Goal: Information Seeking & Learning: Learn about a topic

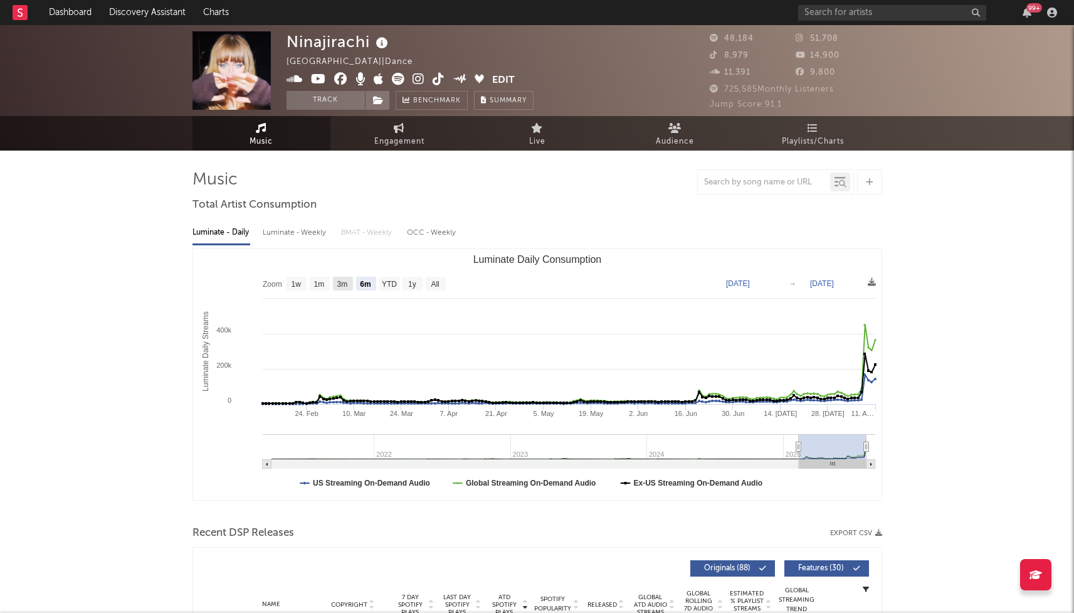
click at [341, 283] on text "3m" at bounding box center [342, 284] width 11 height 9
select select "3m"
type input "2025-05-11"
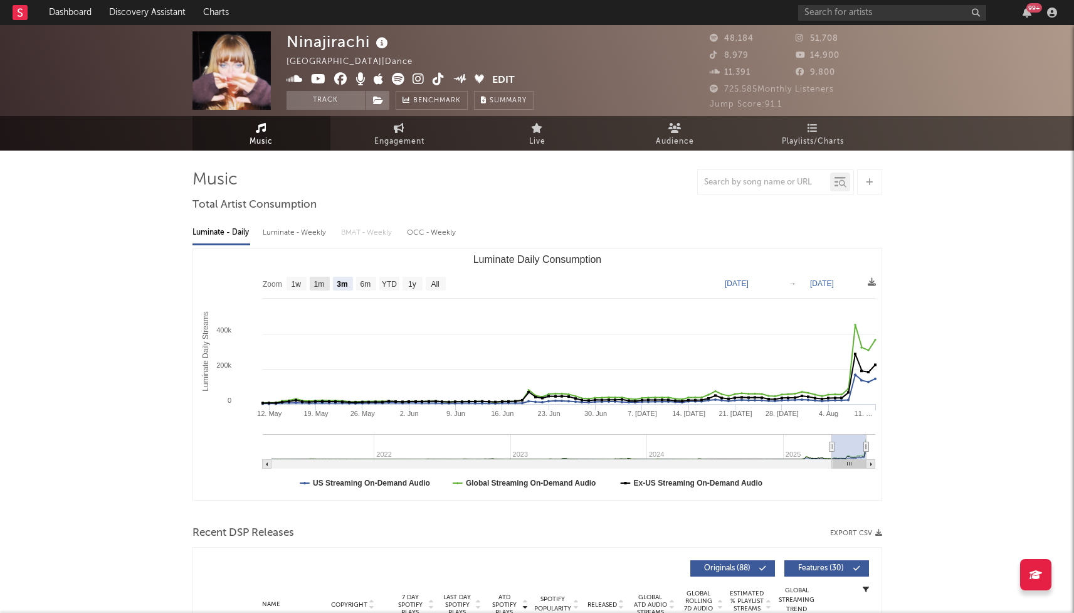
click at [319, 285] on text "1m" at bounding box center [319, 284] width 11 height 9
select select "1m"
type input "2025-07-11"
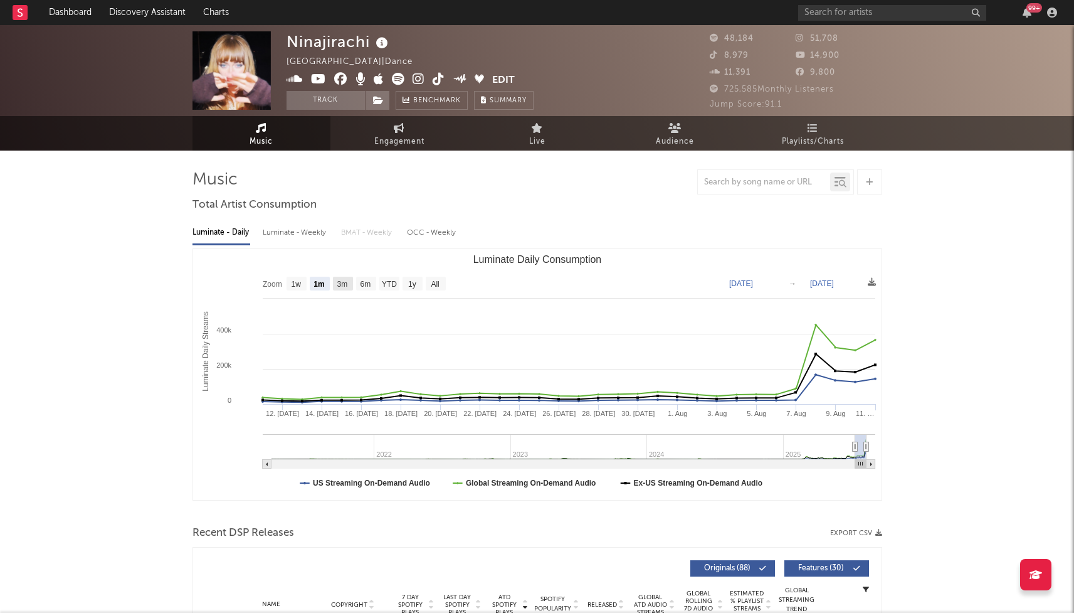
click at [341, 286] on text "3m" at bounding box center [342, 284] width 11 height 9
select select "3m"
type input "2025-05-11"
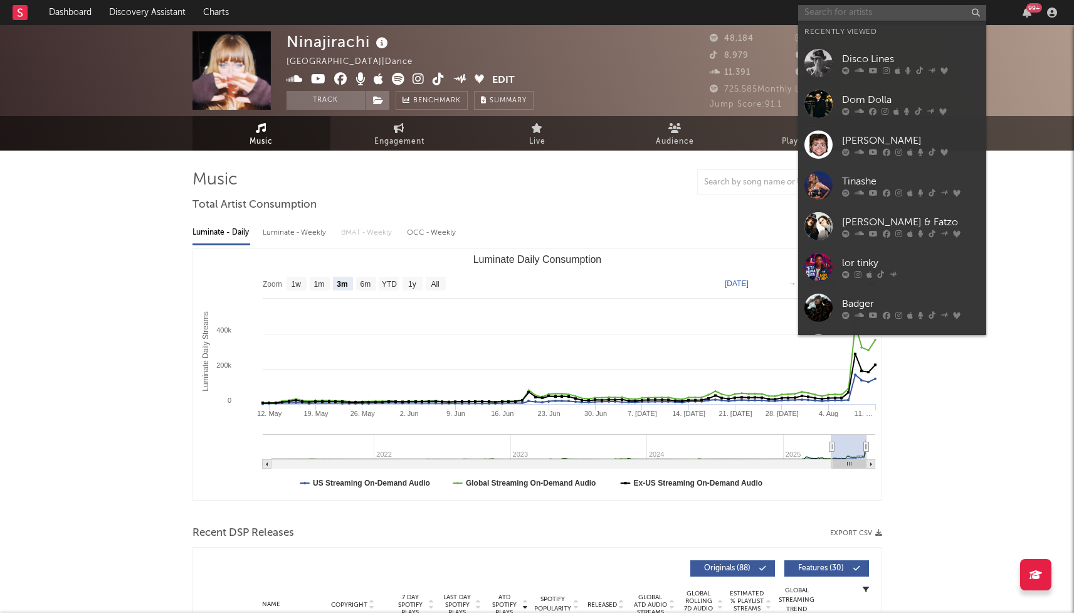
click at [833, 17] on input "text" at bounding box center [892, 13] width 188 height 16
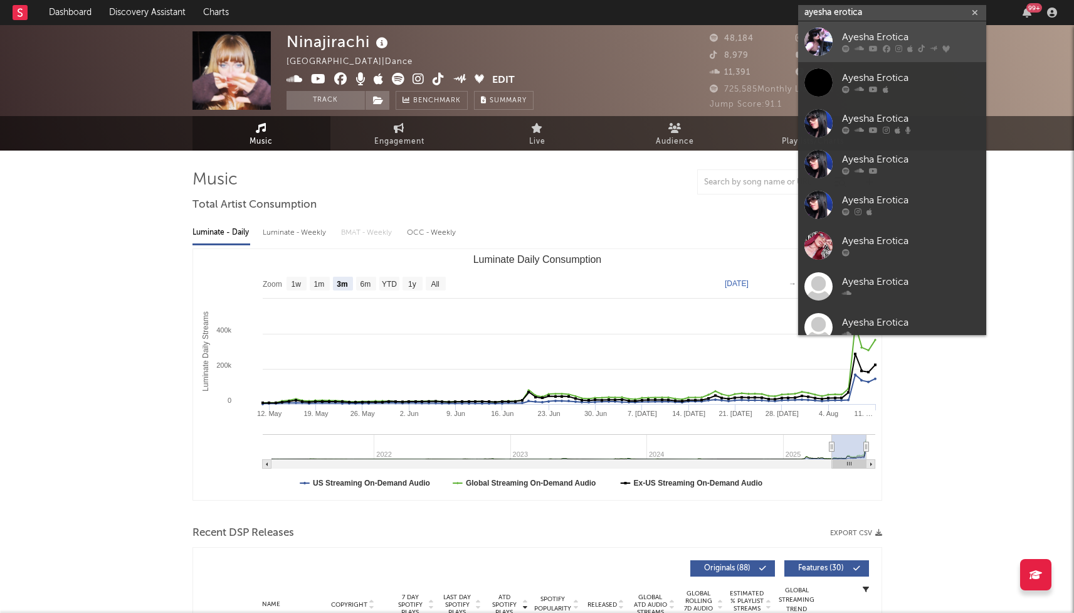
type input "ayesha erotica"
click at [869, 31] on div "Ayesha Erotica" at bounding box center [911, 37] width 138 height 15
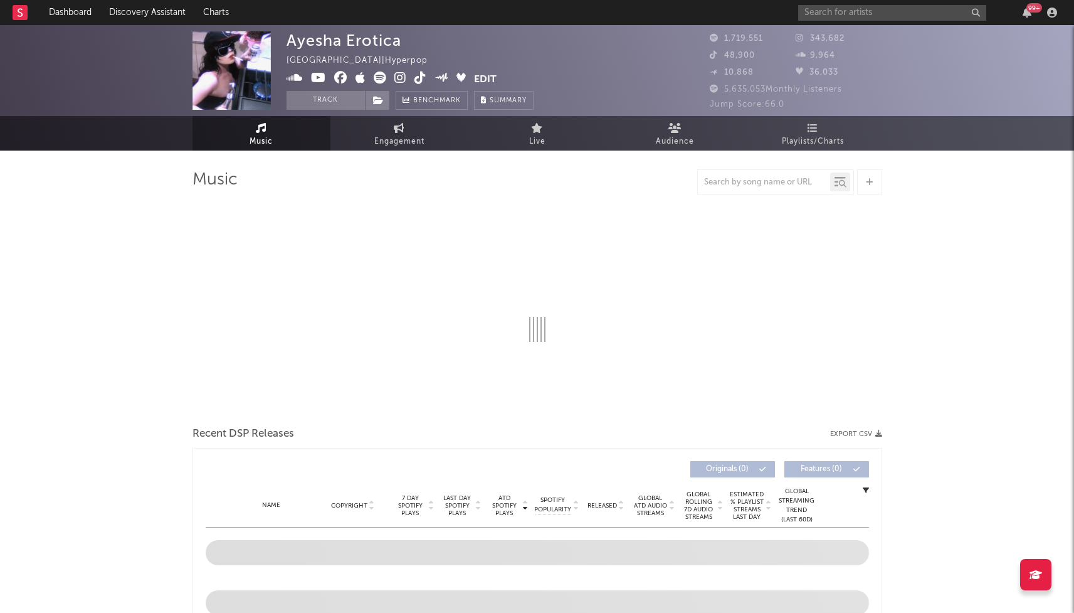
select select "6m"
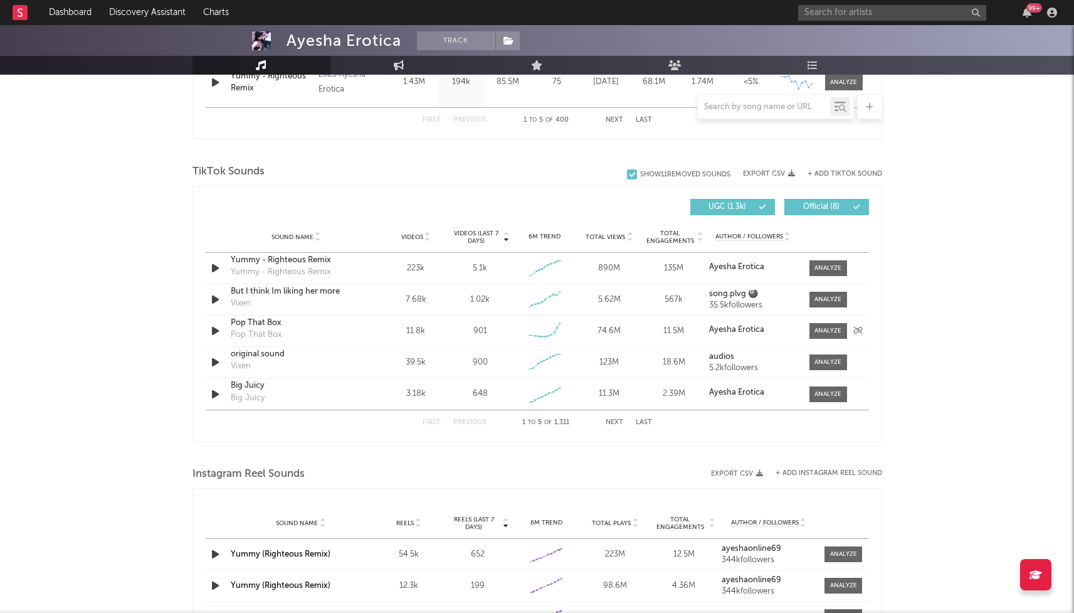
scroll to position [768, 0]
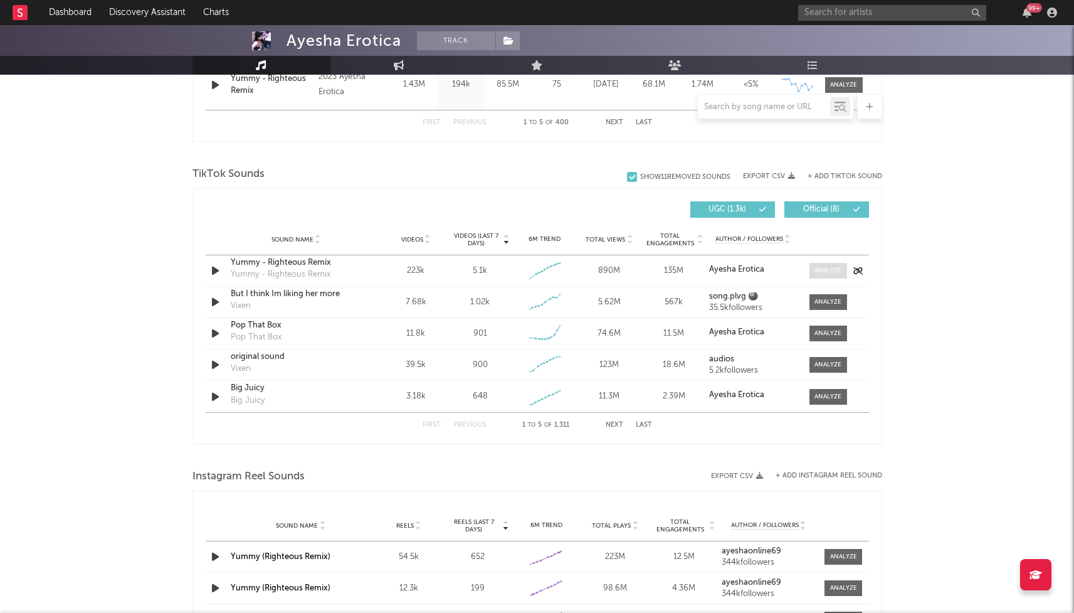
click at [820, 277] on span at bounding box center [829, 271] width 38 height 16
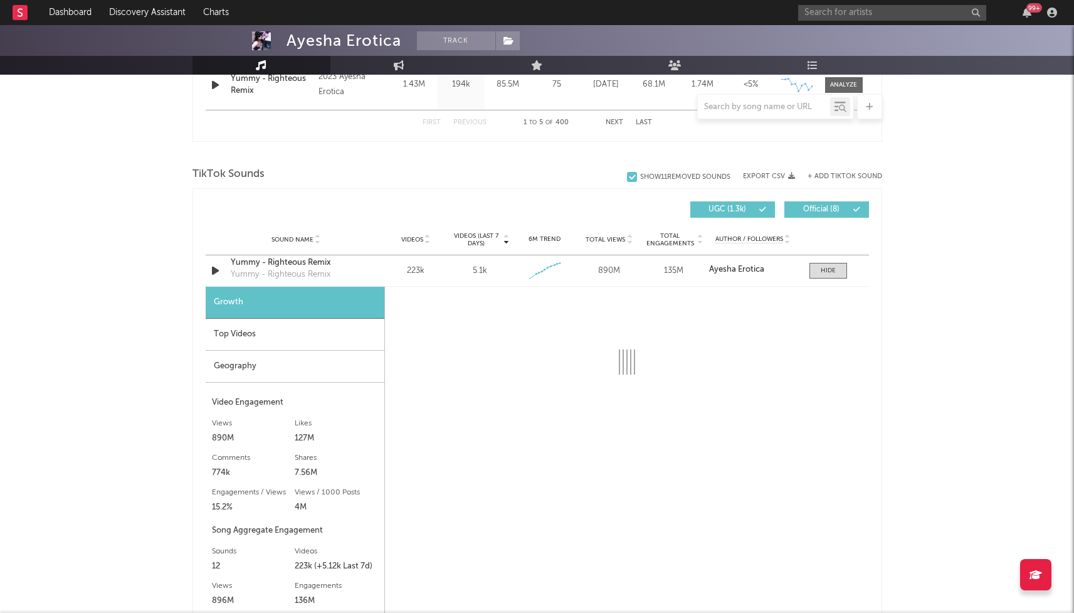
select select "6m"
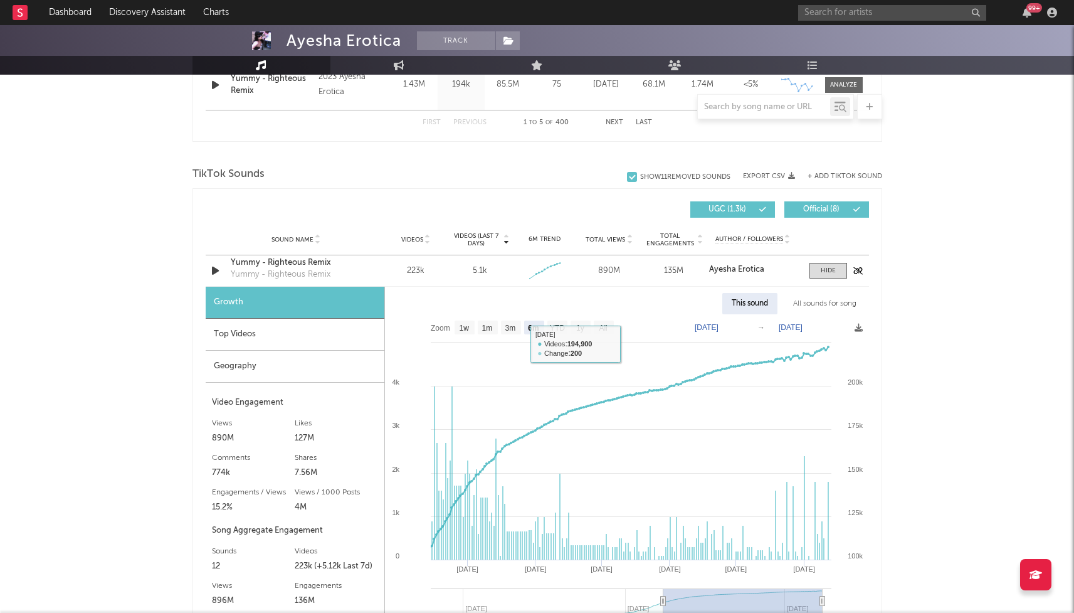
click at [809, 259] on div "Sound Name Yummy - Righteous Remix Yummy - Righteous Remix Videos 223k Videos (…" at bounding box center [537, 270] width 663 height 31
click at [824, 280] on div "Sound Name Yummy - Righteous Remix Yummy - Righteous Remix Videos 223k Videos (…" at bounding box center [537, 270] width 663 height 31
click at [831, 273] on div at bounding box center [828, 270] width 15 height 9
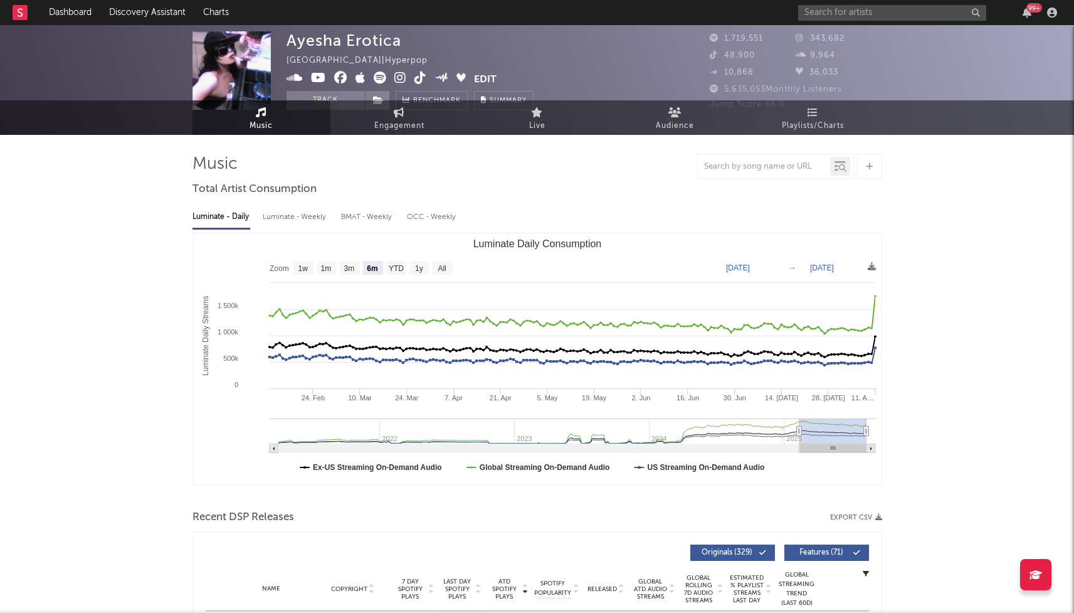
scroll to position [0, 0]
